Goal: Task Accomplishment & Management: Manage account settings

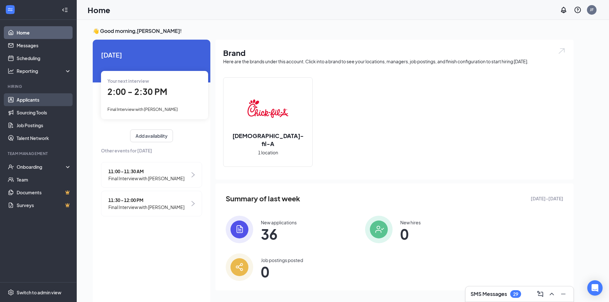
click at [34, 99] on link "Applicants" at bounding box center [44, 99] width 55 height 13
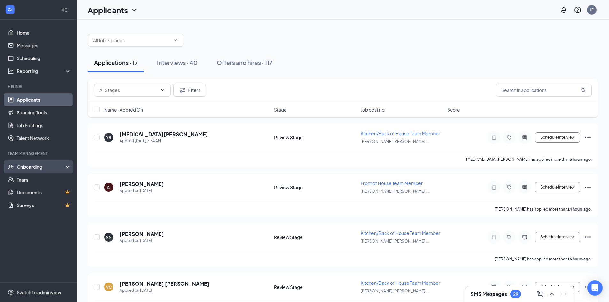
click at [40, 166] on div "Onboarding" at bounding box center [41, 167] width 49 height 6
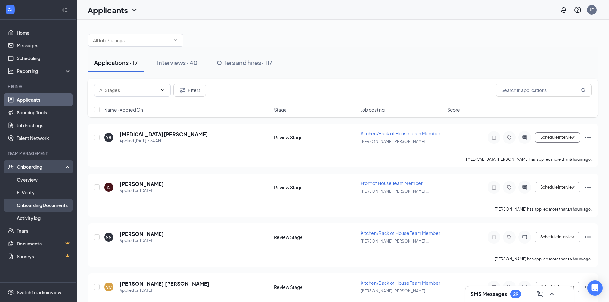
click at [46, 204] on link "Onboarding Documents" at bounding box center [44, 205] width 55 height 13
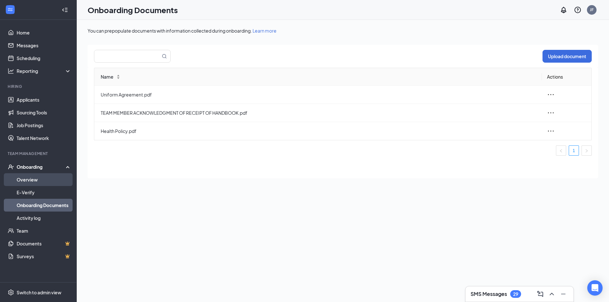
click at [26, 178] on link "Overview" at bounding box center [44, 179] width 55 height 13
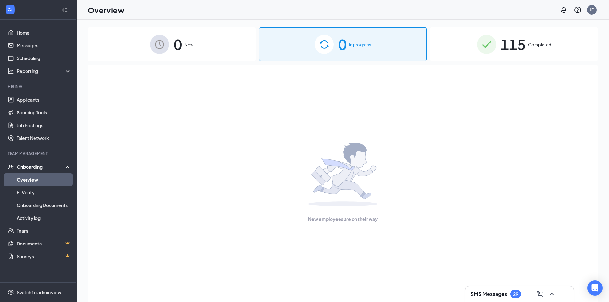
click at [530, 49] on div "115 Completed" at bounding box center [514, 45] width 168 height 34
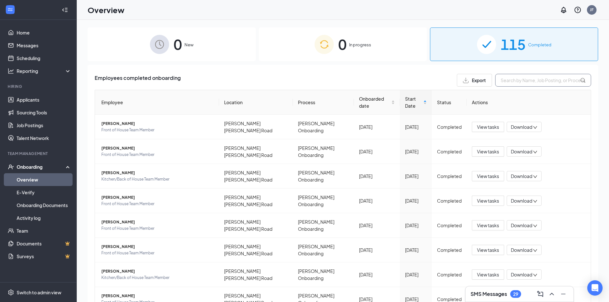
click at [554, 83] on input "text" at bounding box center [543, 80] width 96 height 13
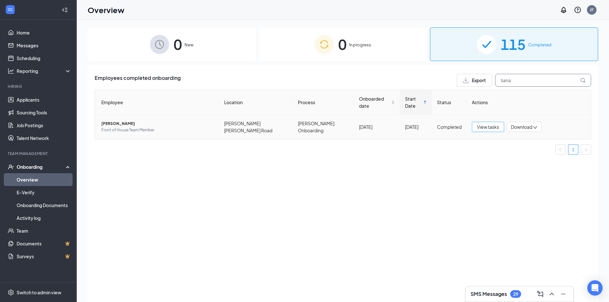
type input "tiana"
click at [486, 123] on span "View tasks" at bounding box center [488, 126] width 22 height 7
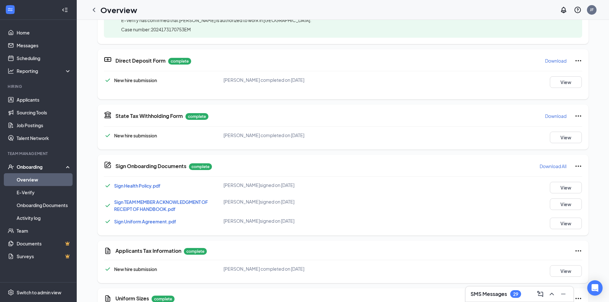
scroll to position [160, 0]
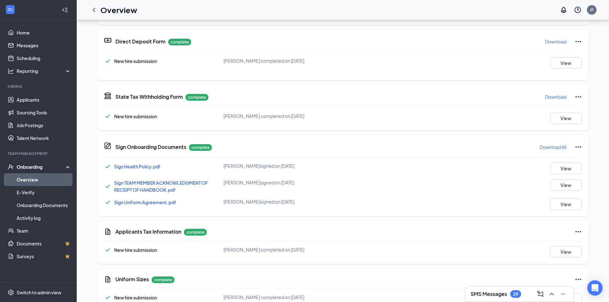
click at [154, 184] on span "Sign TEAM MEMBER ACKNOWLEDGMENT OF RECEIPT OF HANDBOOK.pdf" at bounding box center [161, 186] width 94 height 13
